Goal: Information Seeking & Learning: Learn about a topic

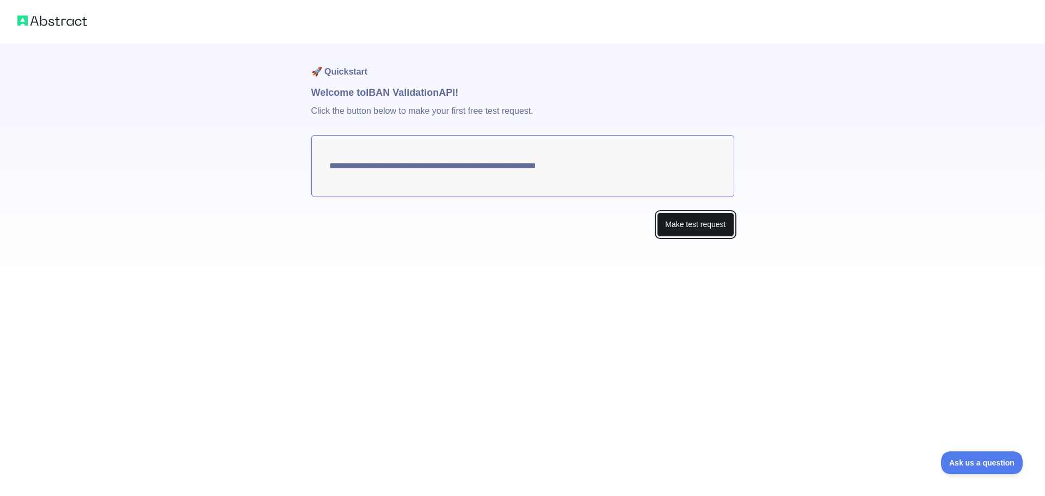
click at [681, 219] on button "Make test request" at bounding box center [695, 224] width 77 height 24
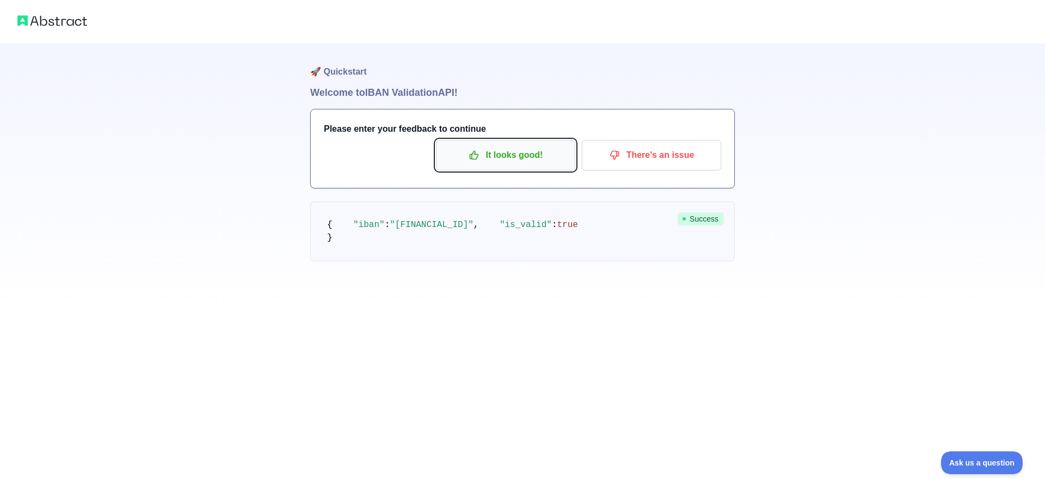
click at [519, 158] on p "It looks good!" at bounding box center [505, 155] width 123 height 19
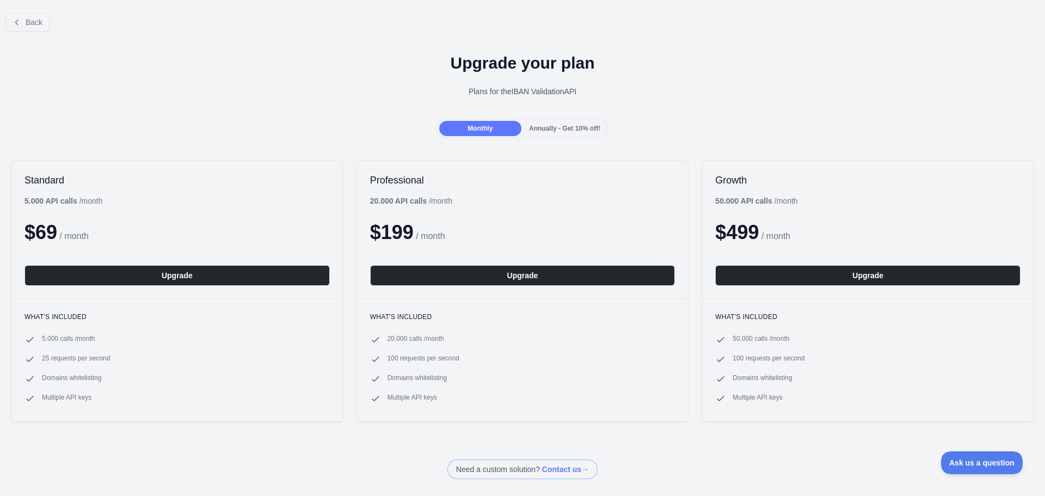
click at [550, 128] on span "Annually - Get 10% off!" at bounding box center [564, 129] width 71 height 8
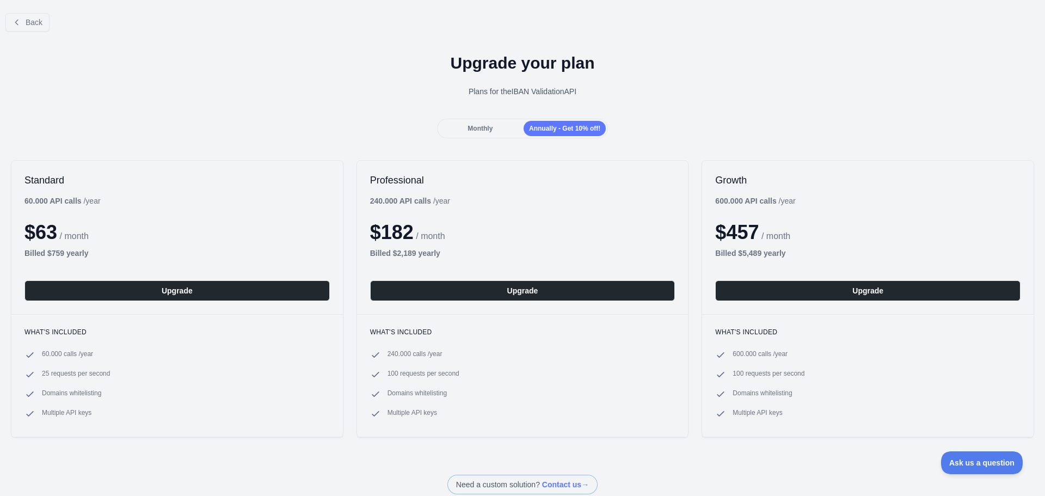
click at [478, 126] on span "Monthly" at bounding box center [480, 129] width 25 height 8
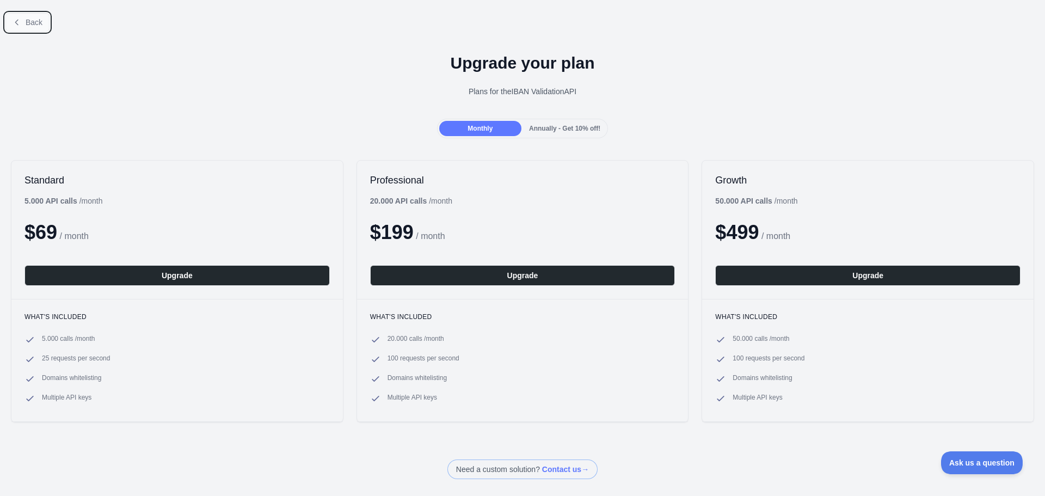
click at [35, 22] on span "Back" at bounding box center [34, 22] width 17 height 9
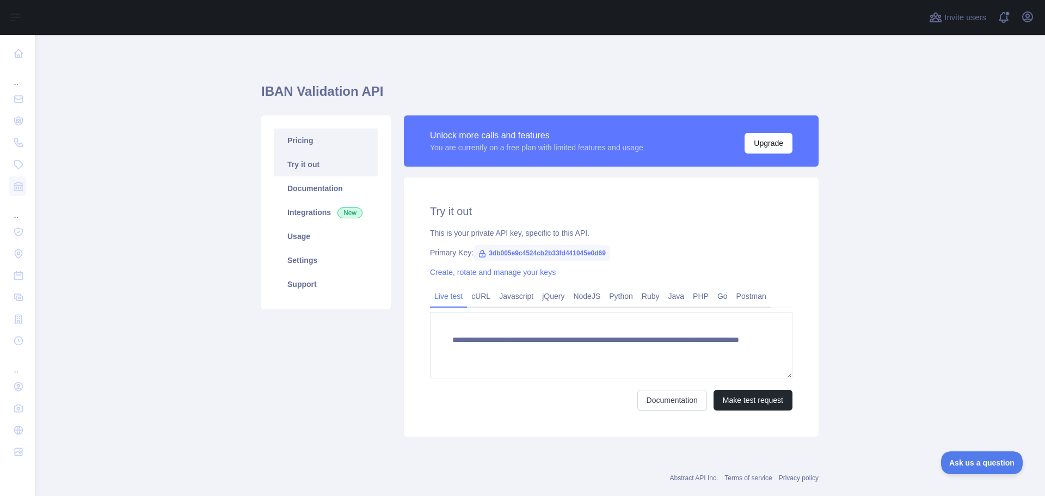
click at [303, 142] on link "Pricing" at bounding box center [325, 140] width 103 height 24
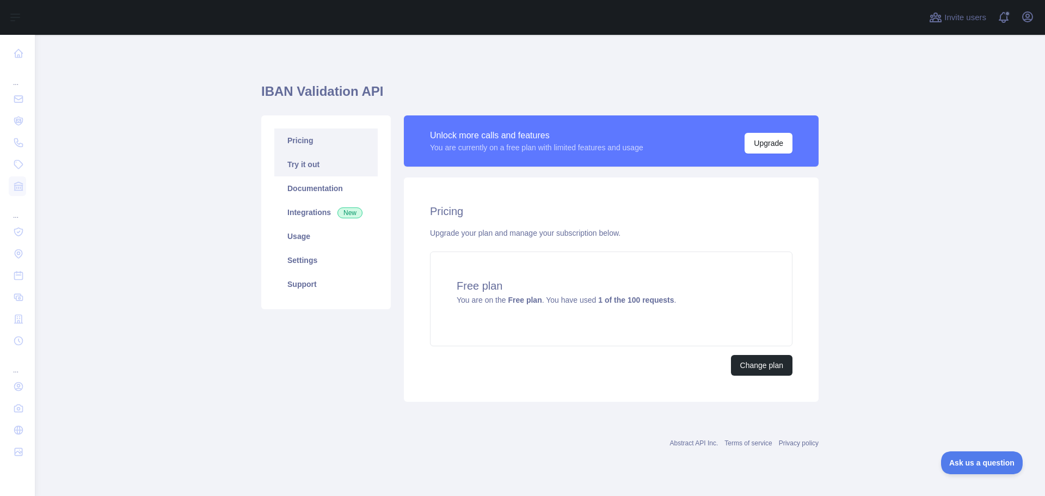
click at [331, 170] on link "Try it out" at bounding box center [325, 164] width 103 height 24
